Goal: Transaction & Acquisition: Purchase product/service

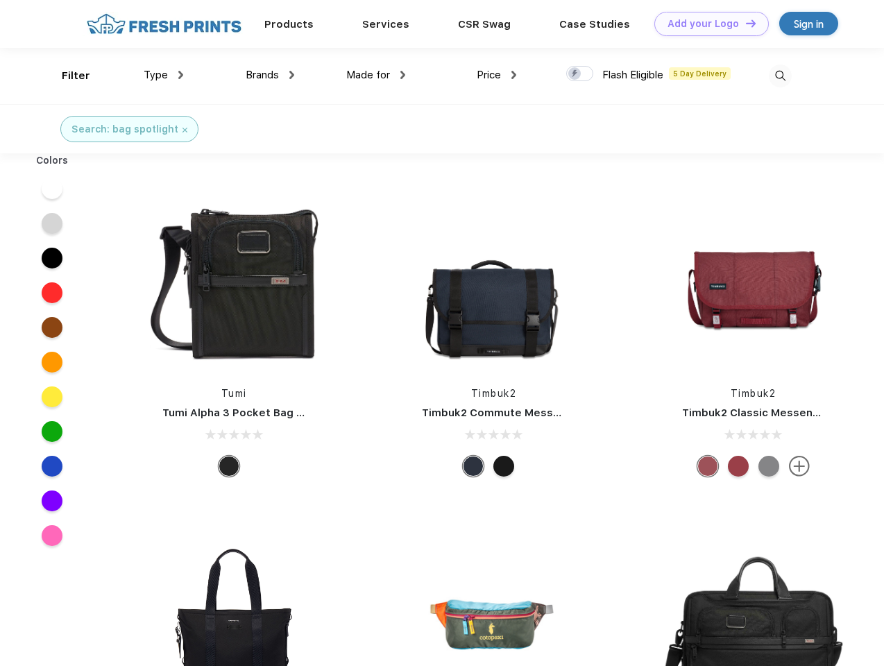
click at [706, 24] on link "Add your Logo Design Tool" at bounding box center [711, 24] width 114 height 24
click at [0, 0] on div "Design Tool" at bounding box center [0, 0] width 0 height 0
click at [744, 23] on link "Add your Logo Design Tool" at bounding box center [711, 24] width 114 height 24
click at [67, 76] on div "Filter" at bounding box center [76, 76] width 28 height 16
click at [164, 75] on span "Type" at bounding box center [156, 75] width 24 height 12
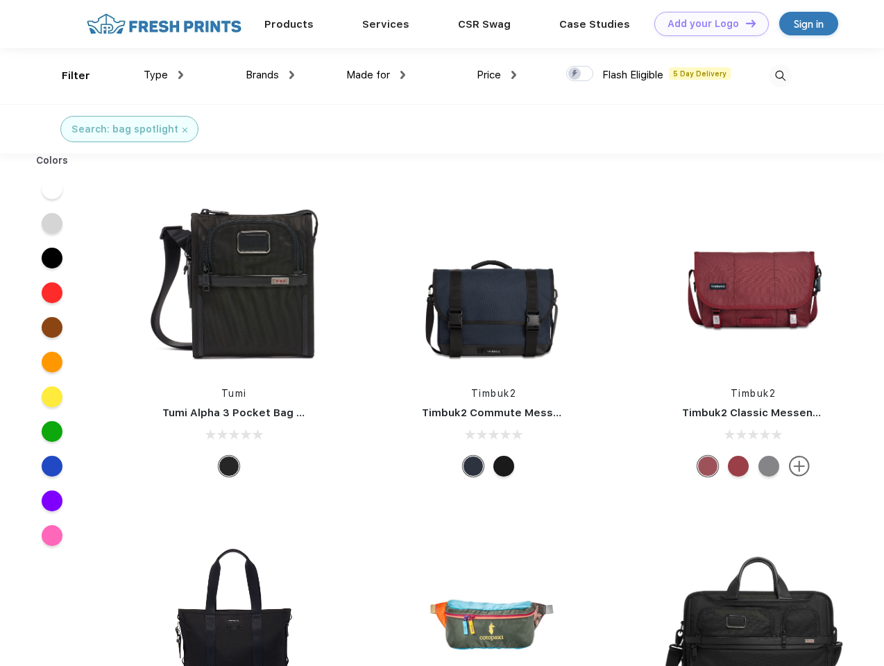
click at [270, 75] on span "Brands" at bounding box center [261, 75] width 33 height 12
click at [376, 75] on span "Made for" at bounding box center [368, 75] width 44 height 12
click at [497, 75] on span "Price" at bounding box center [488, 75] width 24 height 12
click at [580, 74] on div at bounding box center [579, 73] width 27 height 15
click at [575, 74] on input "checkbox" at bounding box center [570, 69] width 9 height 9
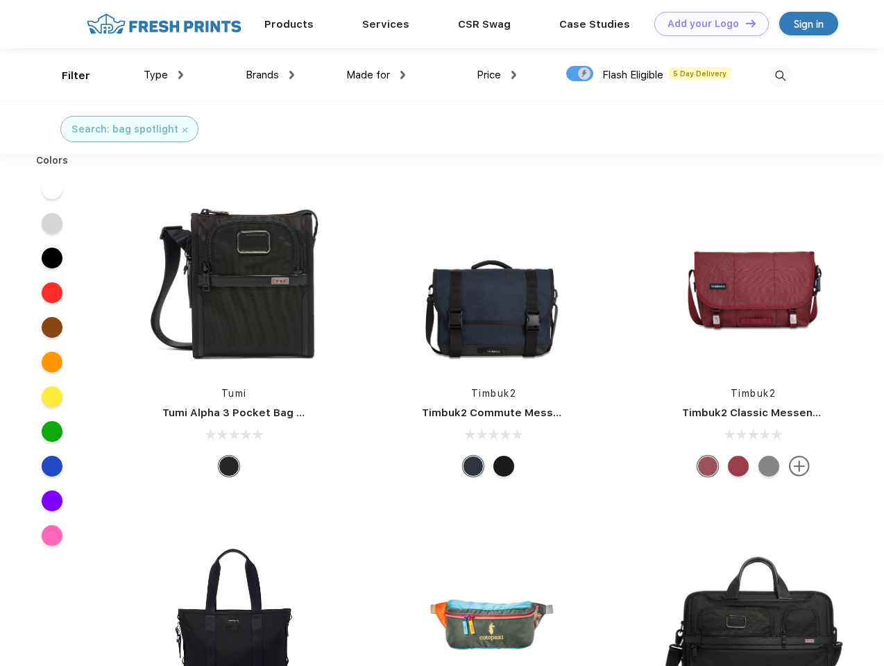
click at [779, 76] on img at bounding box center [779, 75] width 23 height 23
